Goal: Browse casually

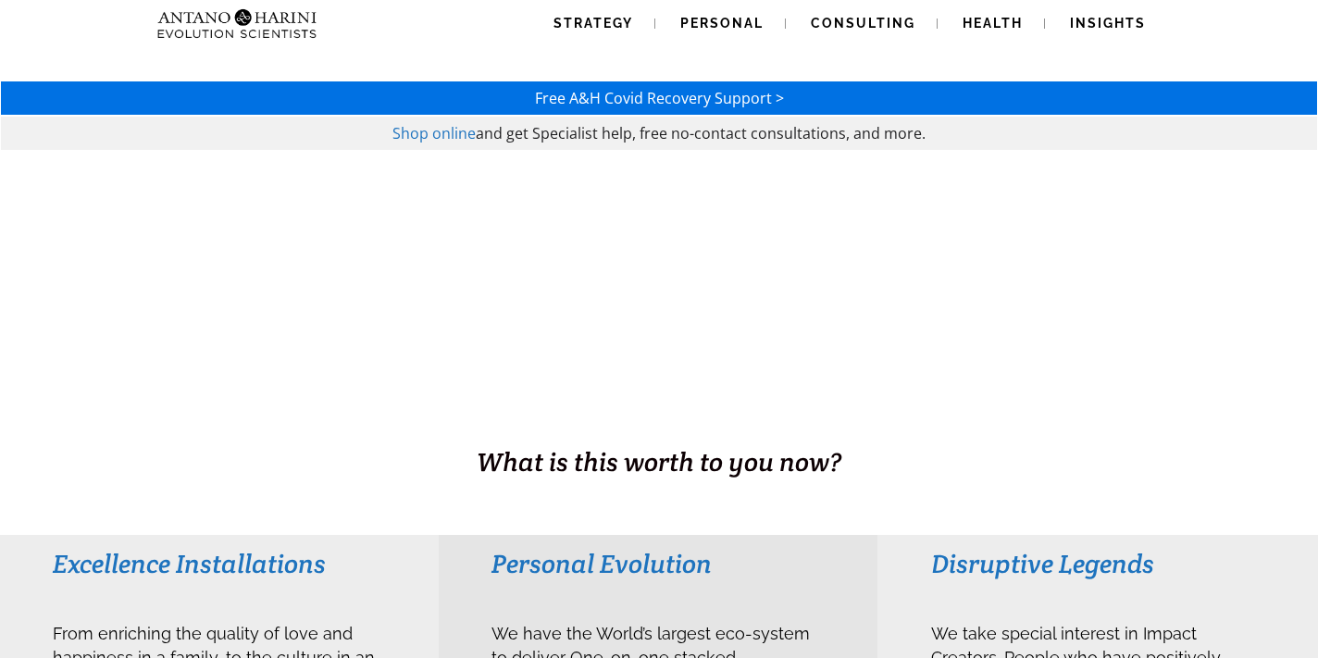
click at [227, 22] on img at bounding box center [200, 23] width 100 height 47
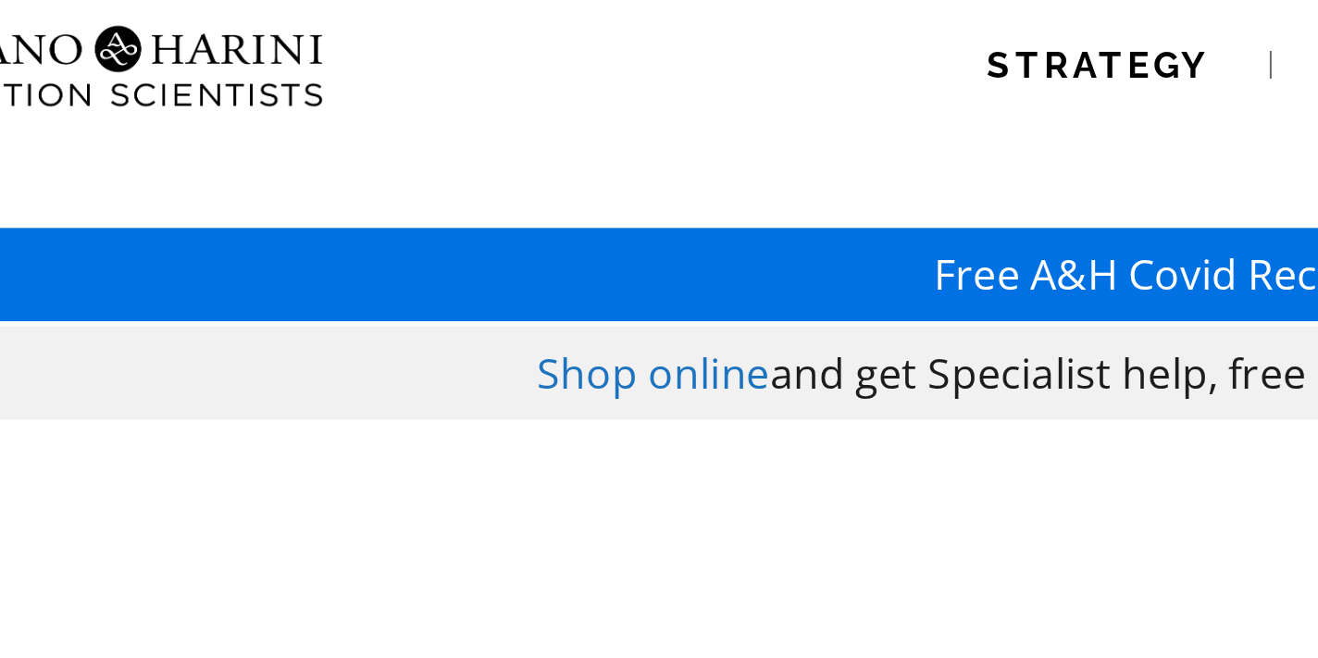
drag, startPoint x: 284, startPoint y: 60, endPoint x: 385, endPoint y: 73, distance: 101.7
drag, startPoint x: 322, startPoint y: 57, endPoint x: 441, endPoint y: 70, distance: 119.2
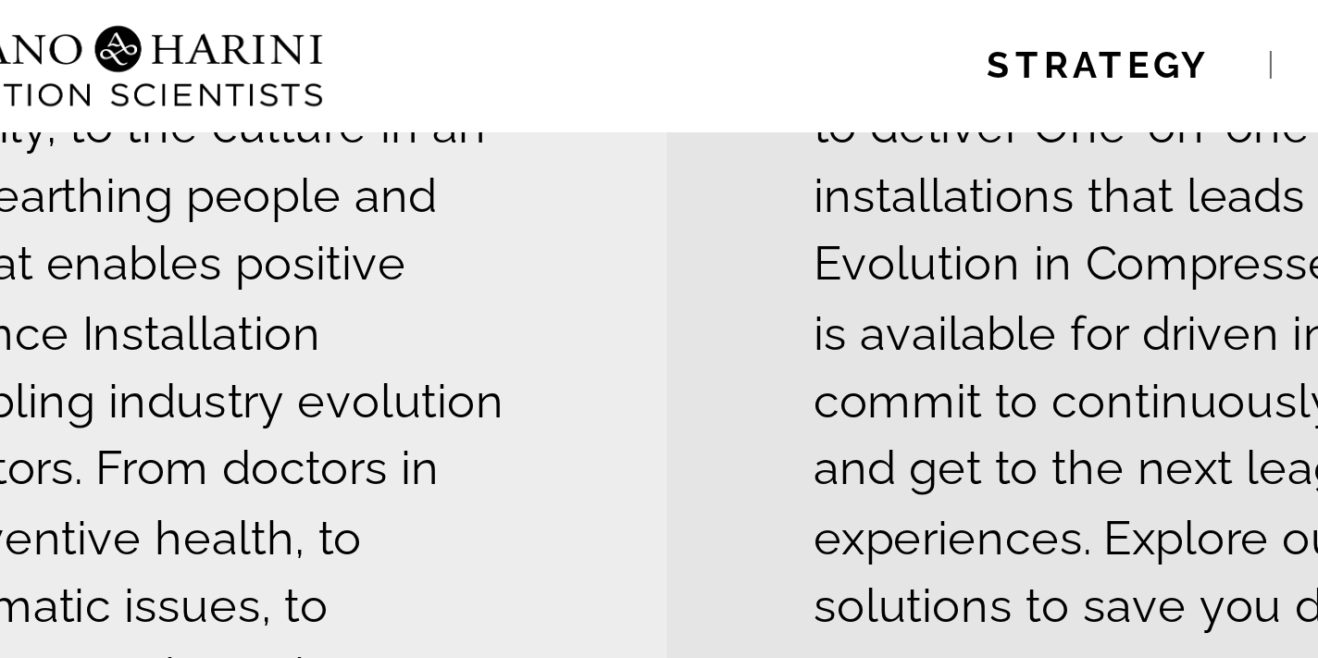
scroll to position [644, 0]
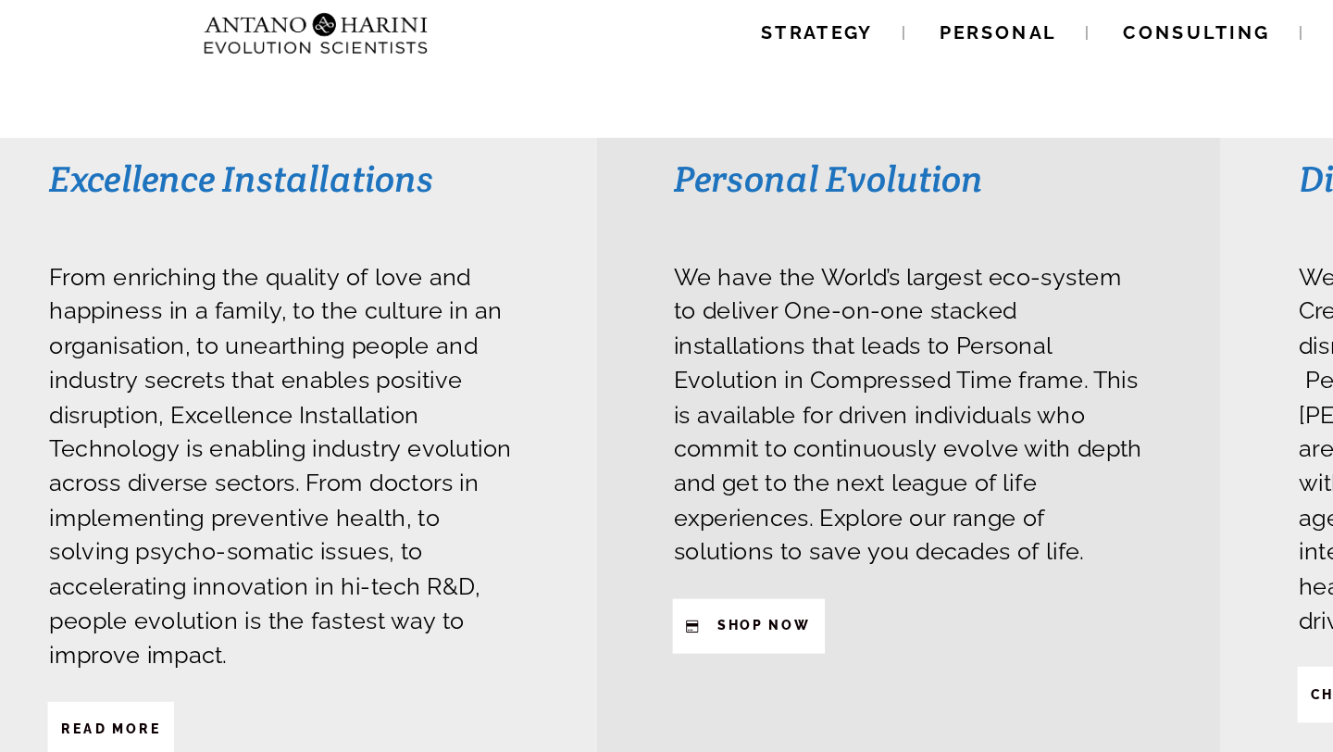
scroll to position [407, 0]
